Goal: Task Accomplishment & Management: Manage account settings

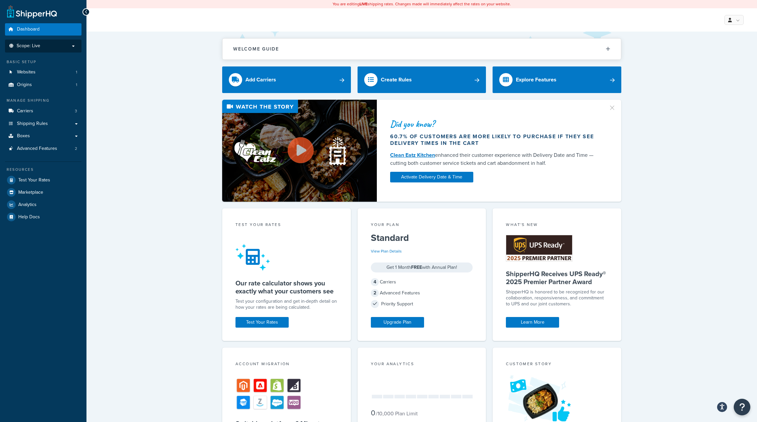
click at [62, 45] on p "Scope: Live" at bounding box center [43, 46] width 71 height 6
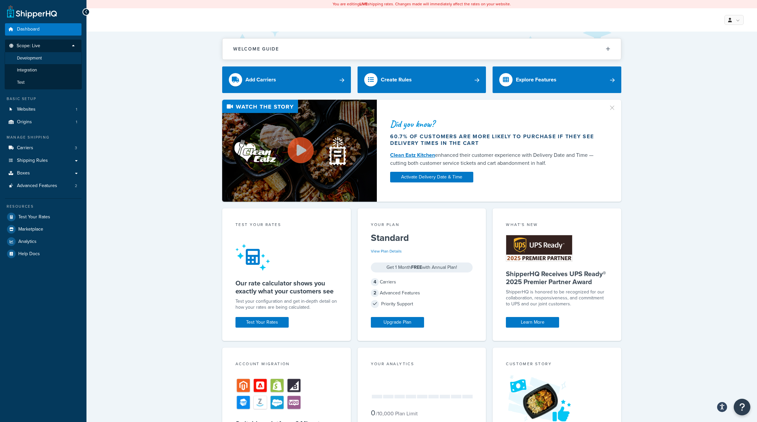
click at [62, 59] on li "Development" at bounding box center [43, 58] width 77 height 12
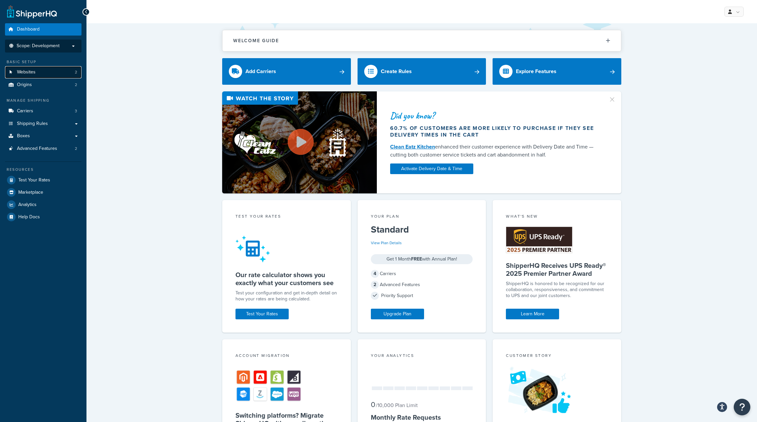
click at [49, 74] on link "Websites 2" at bounding box center [43, 72] width 77 height 12
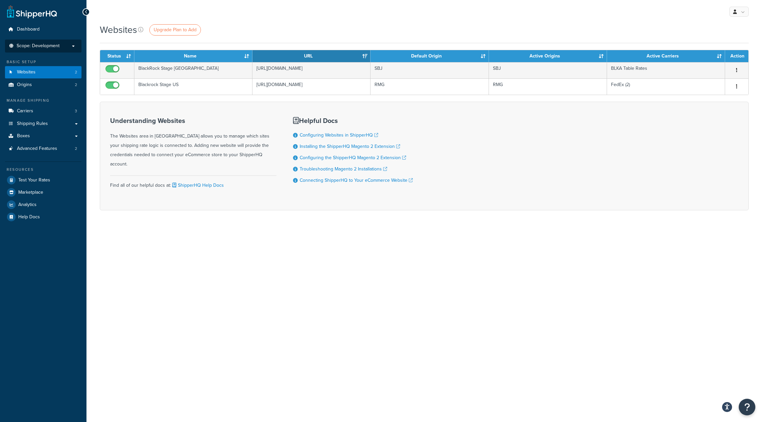
click at [60, 47] on p "Scope: Development" at bounding box center [43, 46] width 71 height 6
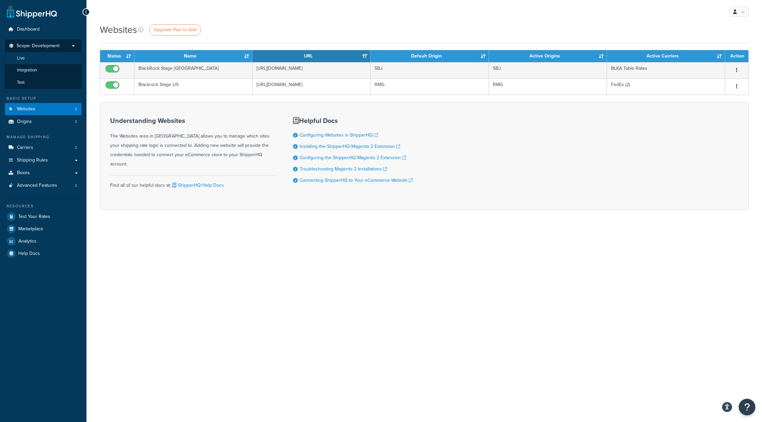
click at [45, 62] on li "Live" at bounding box center [43, 58] width 77 height 12
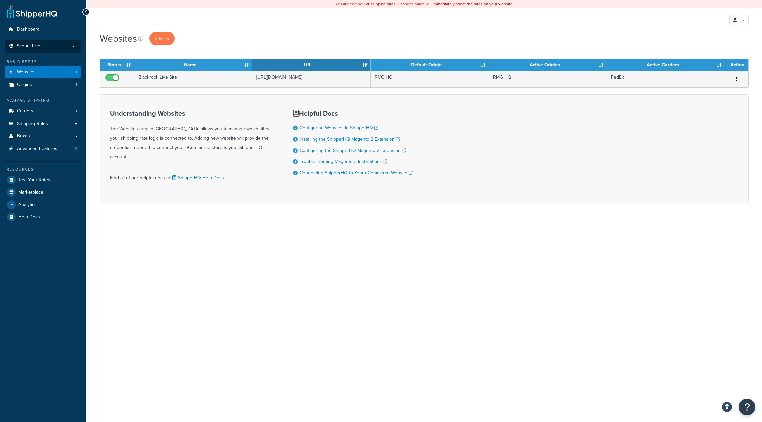
click at [38, 45] on span "Scope: Live" at bounding box center [29, 46] width 24 height 6
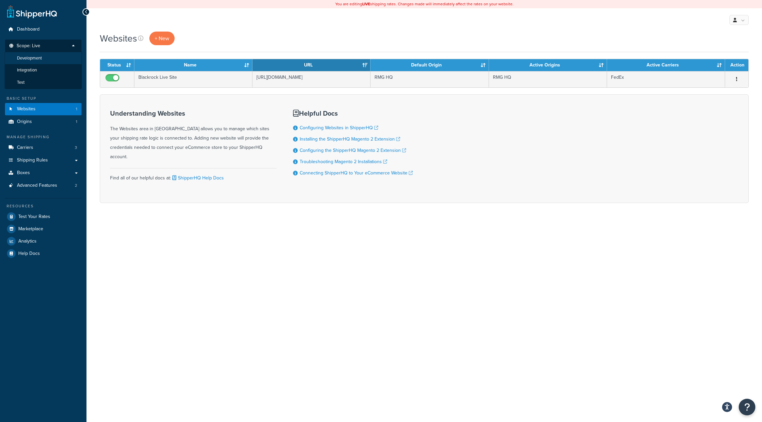
click at [37, 61] on span "Development" at bounding box center [29, 59] width 25 height 6
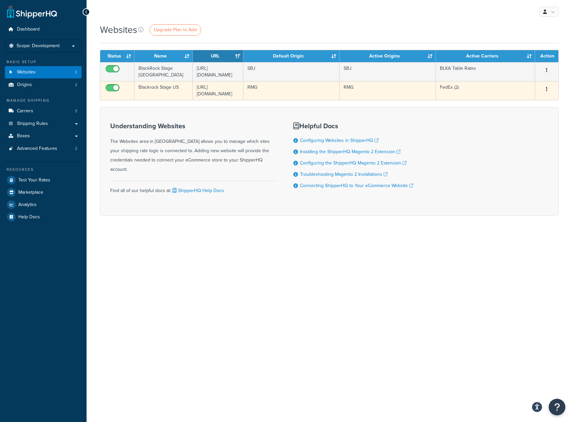
click at [545, 90] on button "button" at bounding box center [546, 89] width 9 height 11
click at [525, 102] on link "Edit" at bounding box center [519, 103] width 53 height 14
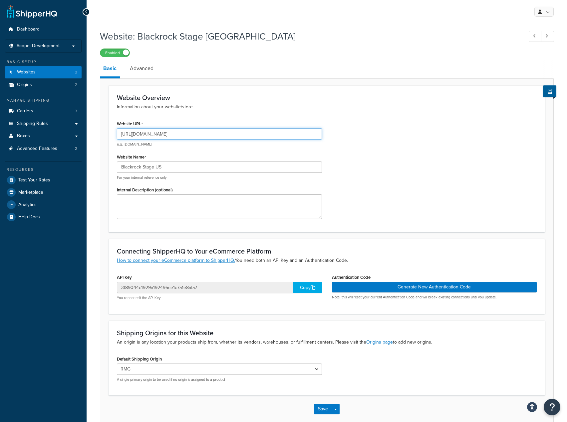
click at [205, 132] on input "[URL][DOMAIN_NAME]" at bounding box center [219, 133] width 205 height 11
type input "[URL][DOMAIN_NAME]"
click at [316, 408] on button "Save" at bounding box center [323, 409] width 18 height 11
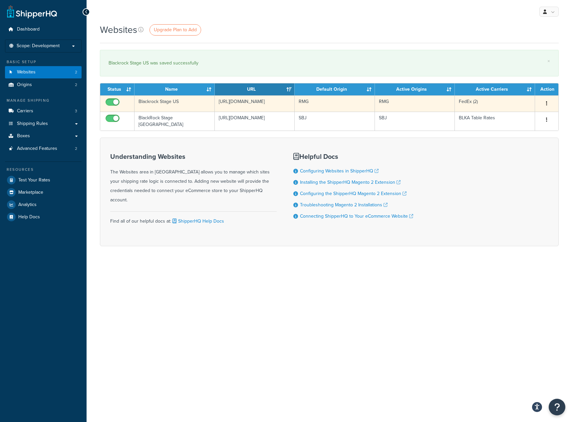
click at [548, 104] on button "button" at bounding box center [546, 103] width 9 height 11
click at [534, 117] on link "Edit" at bounding box center [519, 117] width 53 height 14
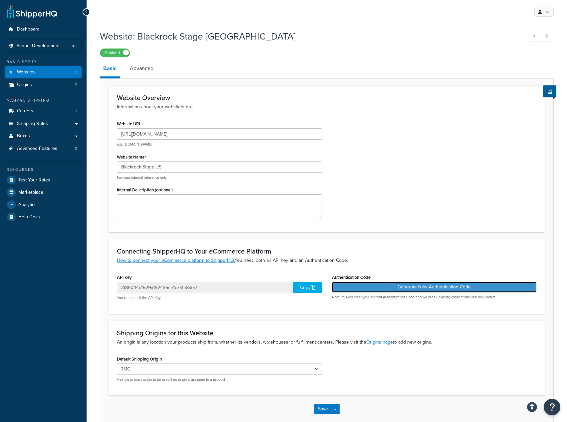
click at [386, 289] on button "Generate New Authentication Code" at bounding box center [434, 287] width 205 height 11
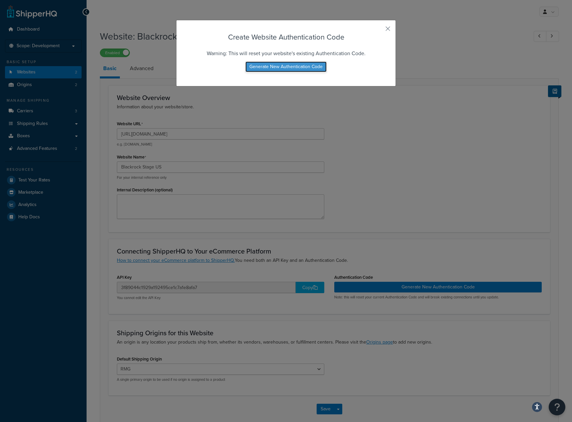
click at [298, 66] on button "Generate New Authentication Code" at bounding box center [285, 67] width 81 height 11
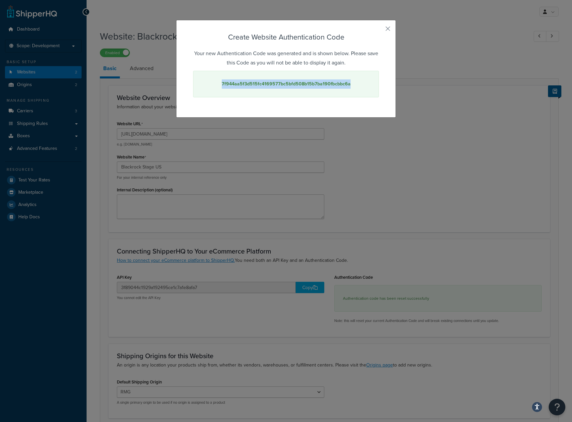
drag, startPoint x: 348, startPoint y: 84, endPoint x: 221, endPoint y: 84, distance: 127.4
click at [221, 84] on div "7f944aa5f3d515fc4169577bc5bfd508b15b7ba190fbcbbc6a" at bounding box center [286, 84] width 186 height 27
copy strong "7f944aa5f3d515fc4169577bc5bfd508b15b7ba190fbcbbc6a"
click at [379, 30] on button "button" at bounding box center [378, 31] width 2 height 2
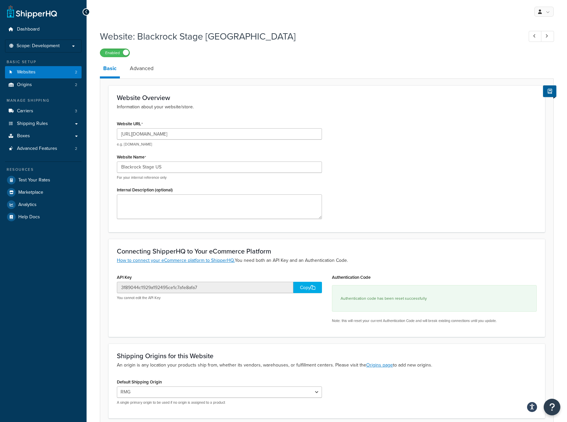
click at [232, 320] on div "API Key 3f89044c1929a192495ce1c7a1e8afa7 Copy You cannot edit the API Key Authe…" at bounding box center [326, 301] width 429 height 56
click at [308, 285] on div "Copy" at bounding box center [307, 287] width 29 height 11
click at [136, 71] on link "Advanced" at bounding box center [141, 69] width 30 height 16
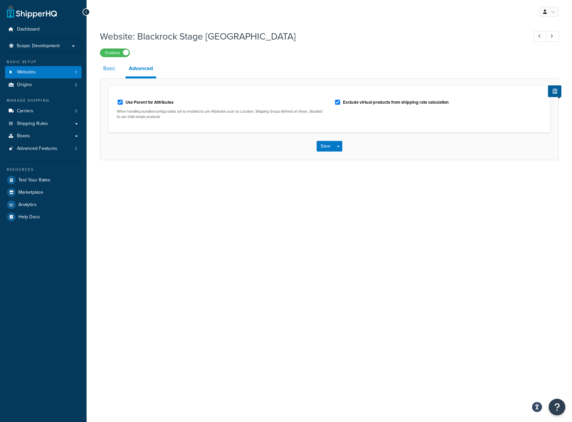
click at [111, 70] on link "Basic" at bounding box center [109, 69] width 19 height 16
